Goal: Task Accomplishment & Management: Manage account settings

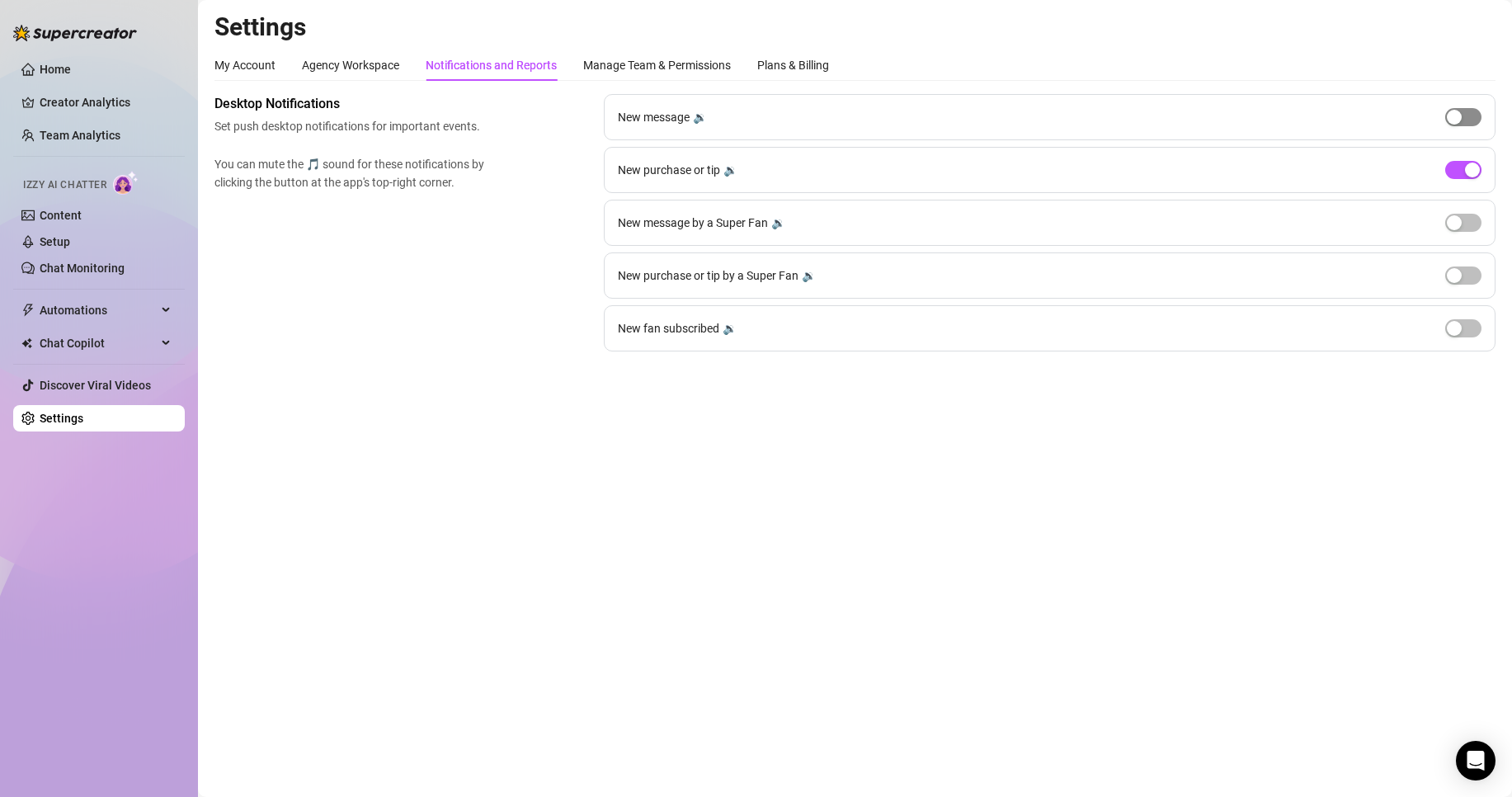
click at [1468, 118] on span "button" at bounding box center [1463, 116] width 36 height 18
click at [1468, 118] on div "button" at bounding box center [1473, 117] width 15 height 15
click at [1455, 166] on span "button" at bounding box center [1463, 170] width 36 height 18
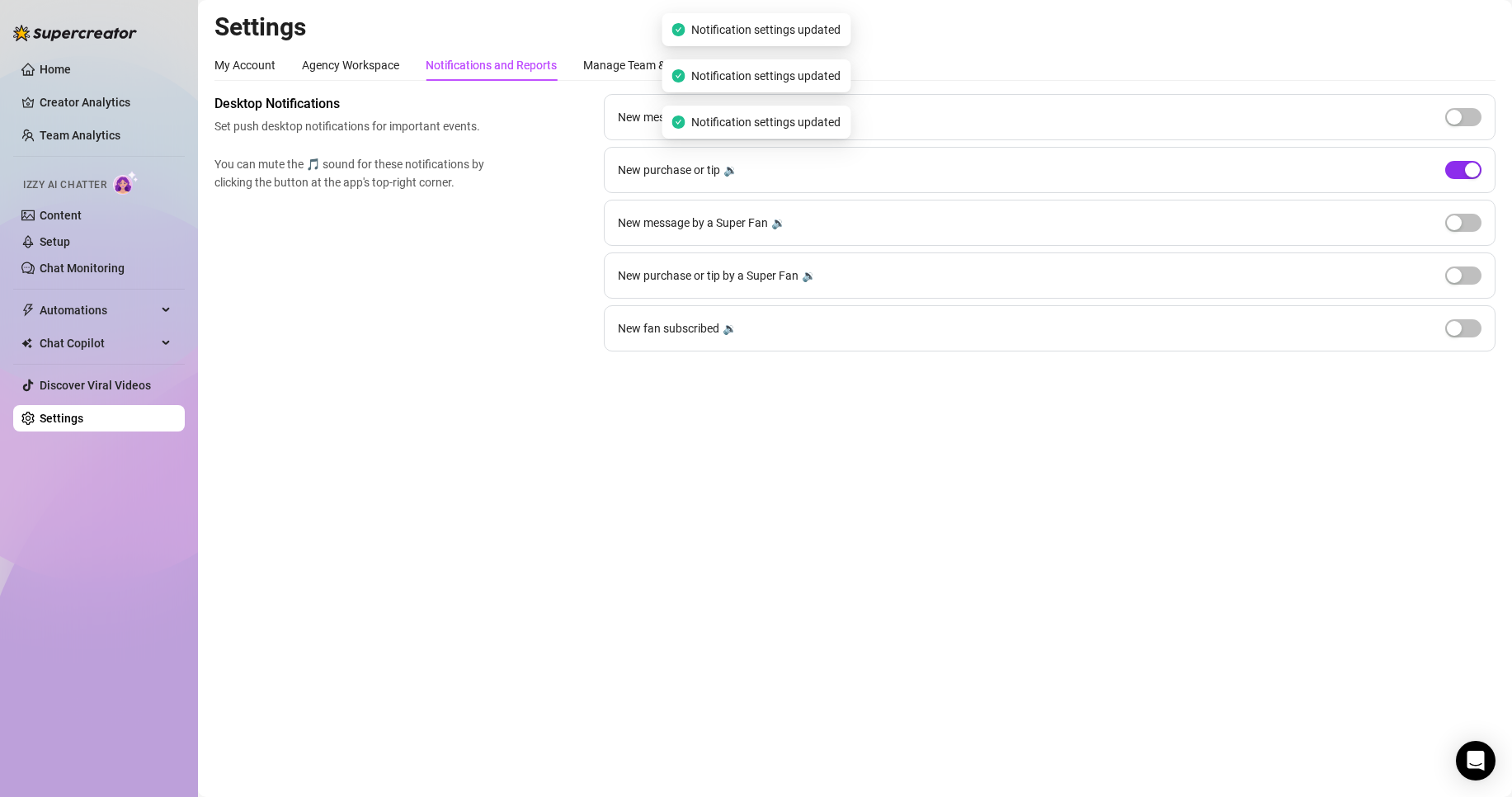
click at [1455, 166] on span "button" at bounding box center [1463, 170] width 36 height 18
click at [1462, 169] on button "button" at bounding box center [1463, 170] width 36 height 18
